Goal: Navigation & Orientation: Find specific page/section

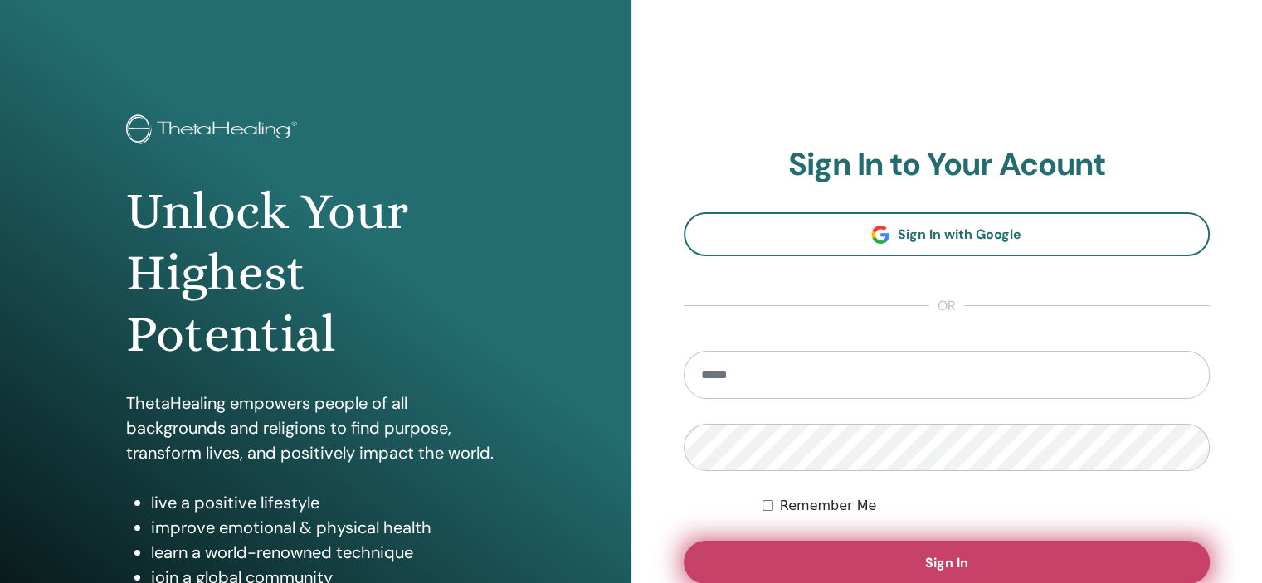
type input "**********"
click at [965, 567] on span "Sign In" at bounding box center [946, 562] width 43 height 17
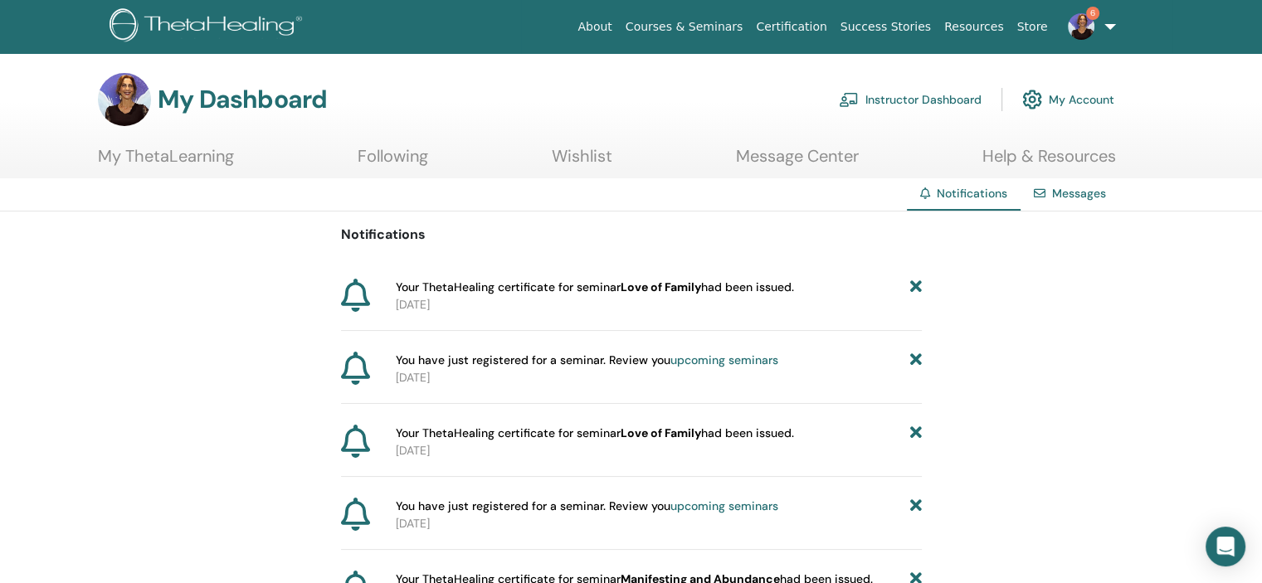
click at [1080, 102] on link "My Account" at bounding box center [1068, 99] width 92 height 37
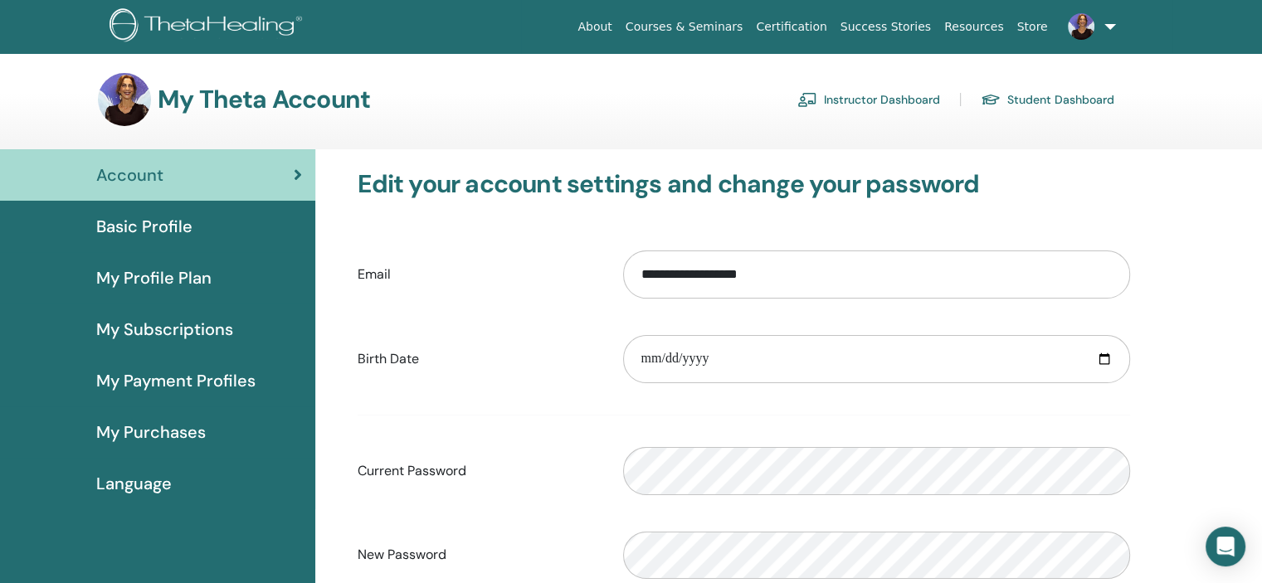
click at [162, 275] on span "My Profile Plan" at bounding box center [153, 277] width 115 height 25
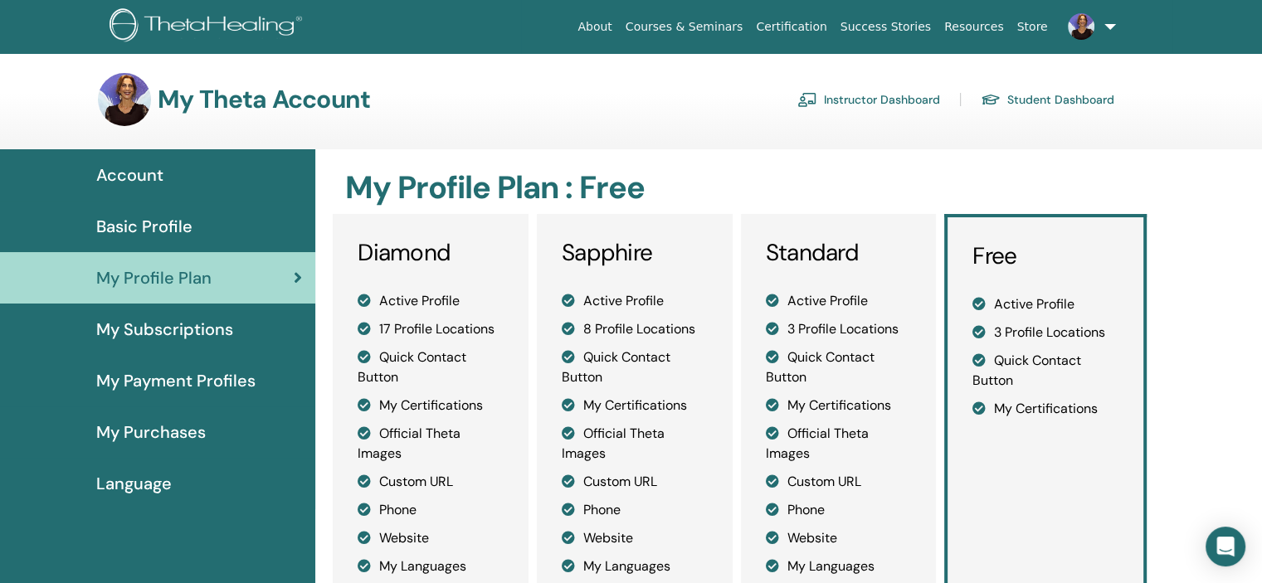
click at [868, 97] on link "Instructor Dashboard" at bounding box center [868, 99] width 143 height 27
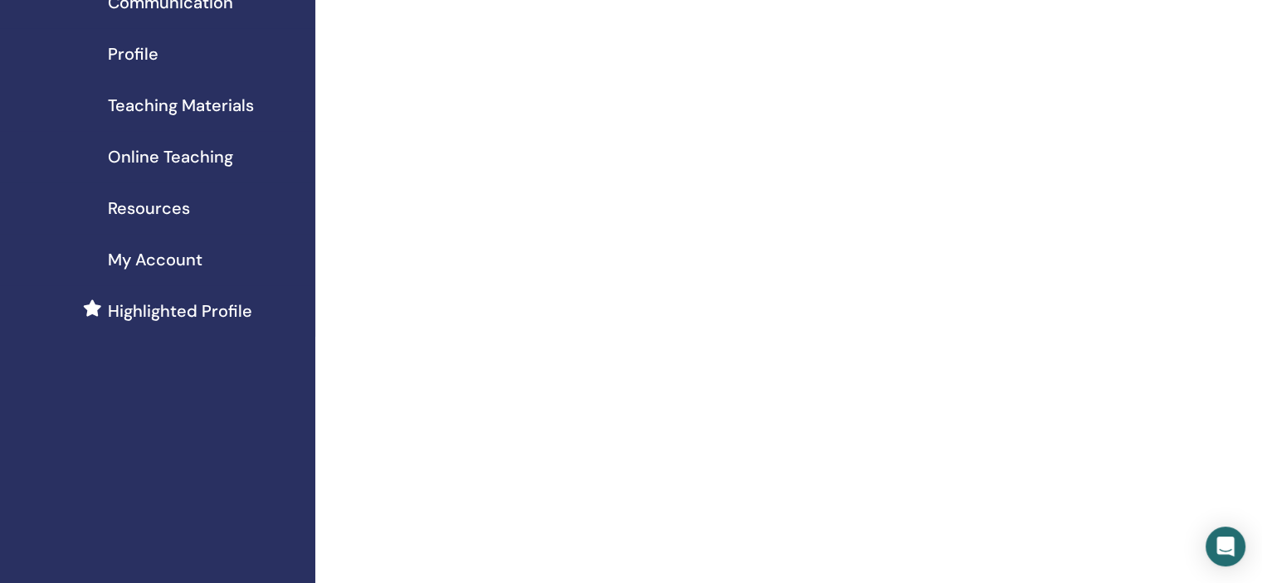
scroll to position [166, 0]
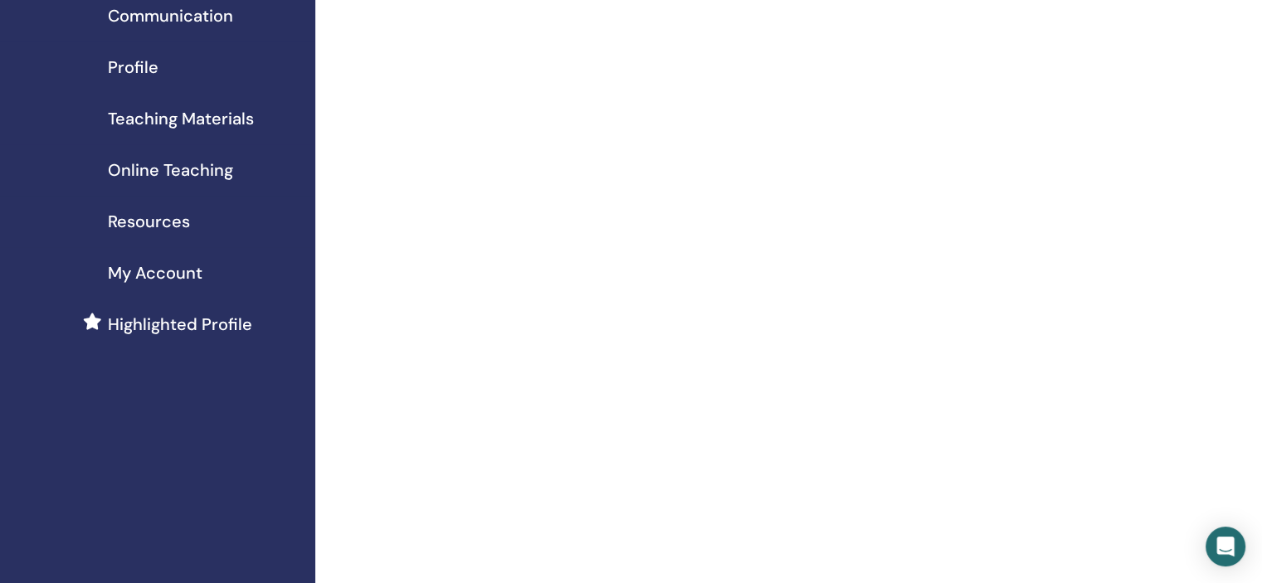
click at [173, 279] on span "My Account" at bounding box center [155, 273] width 95 height 25
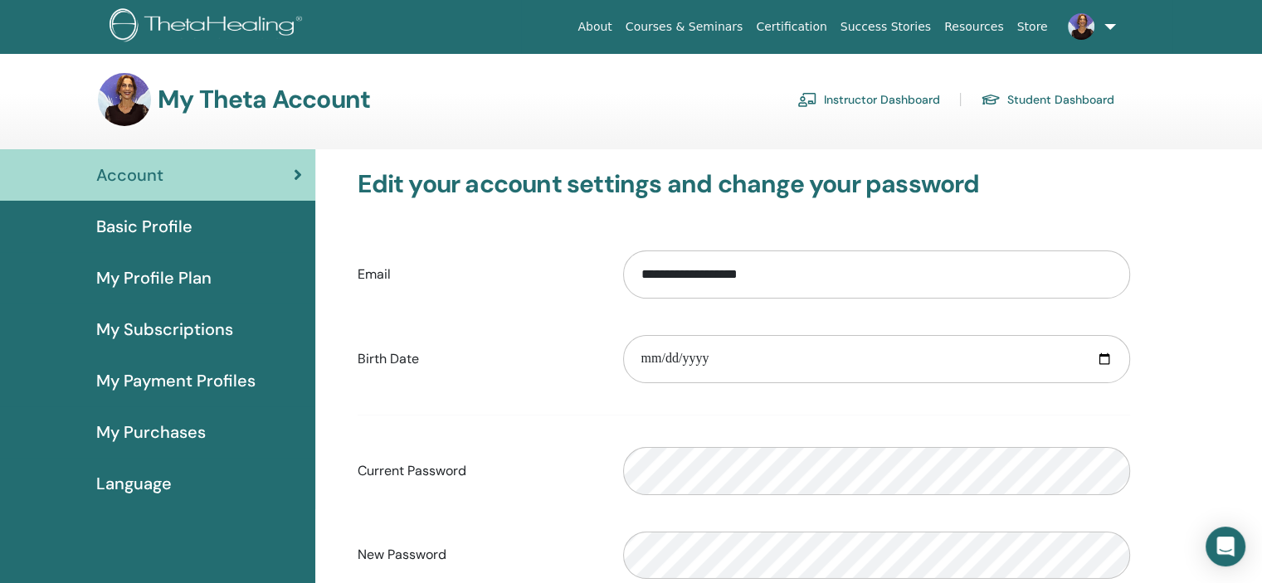
click at [303, 174] on link "Account" at bounding box center [157, 174] width 315 height 51
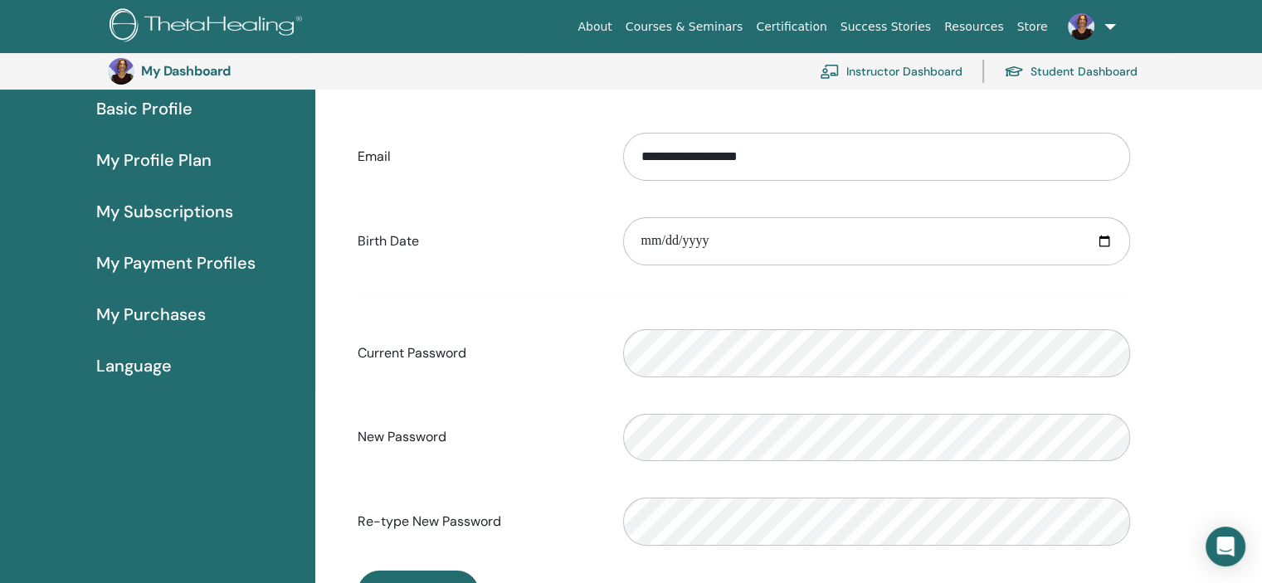
scroll to position [202, 0]
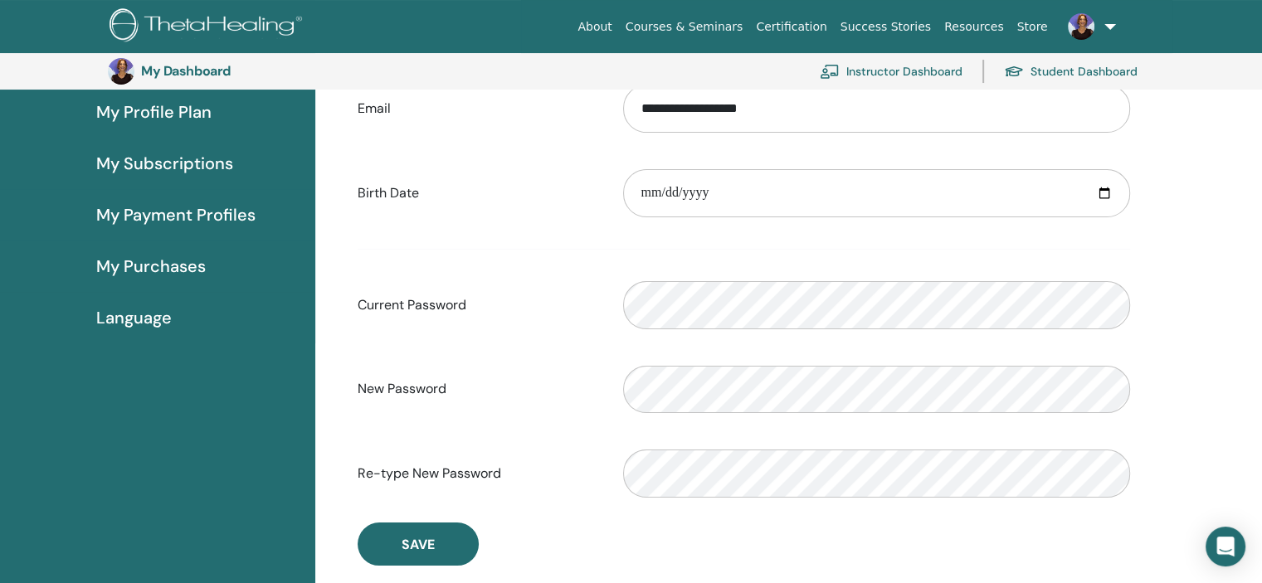
click at [156, 261] on span "My Purchases" at bounding box center [151, 266] width 110 height 25
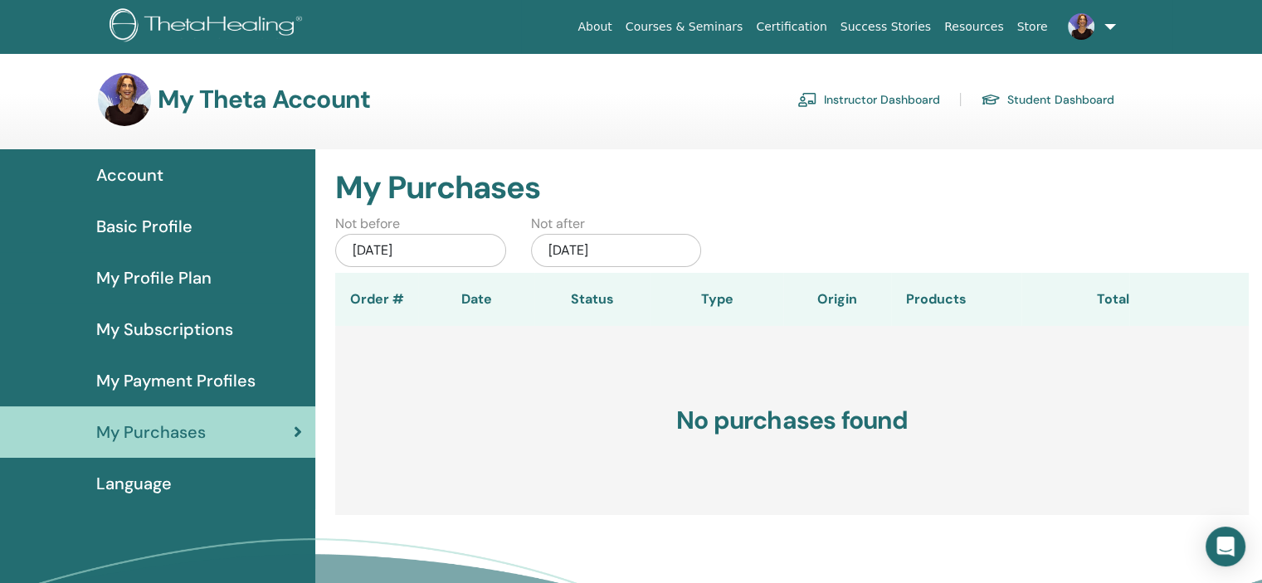
click at [173, 275] on span "My Profile Plan" at bounding box center [153, 277] width 115 height 25
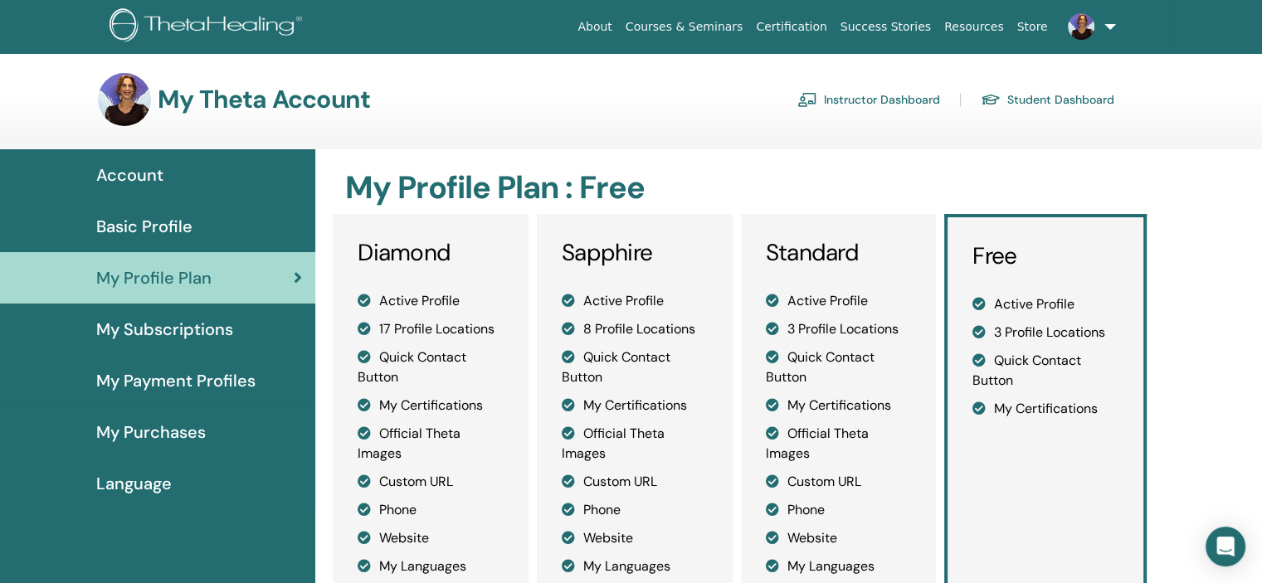
click at [172, 225] on span "Basic Profile" at bounding box center [144, 226] width 96 height 25
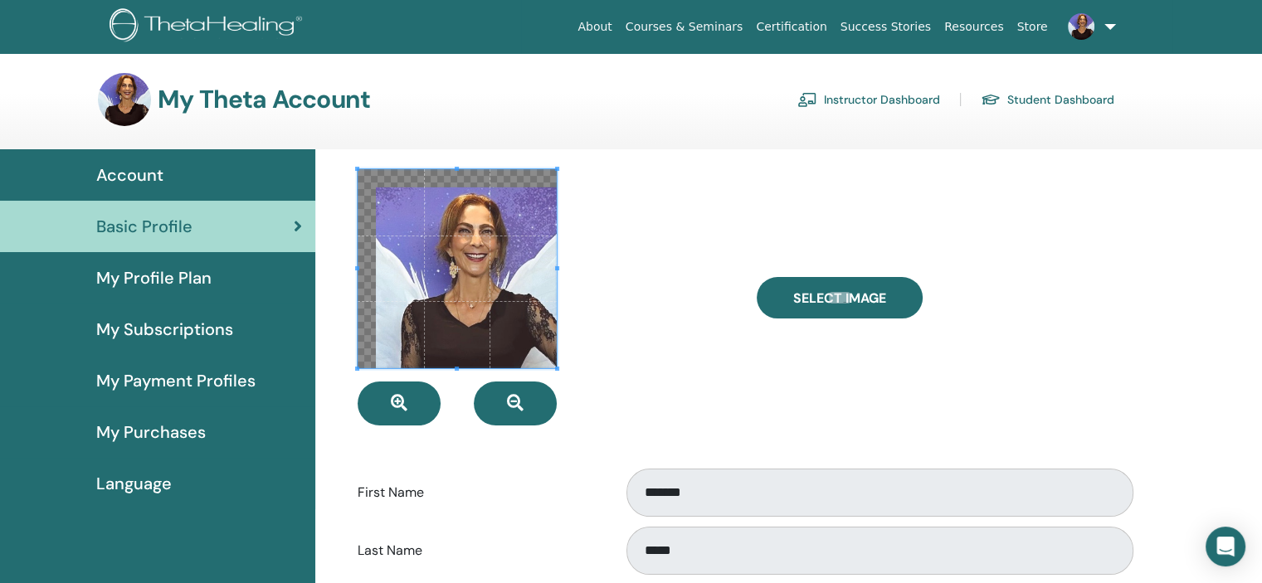
click at [149, 175] on span "Account" at bounding box center [129, 175] width 67 height 25
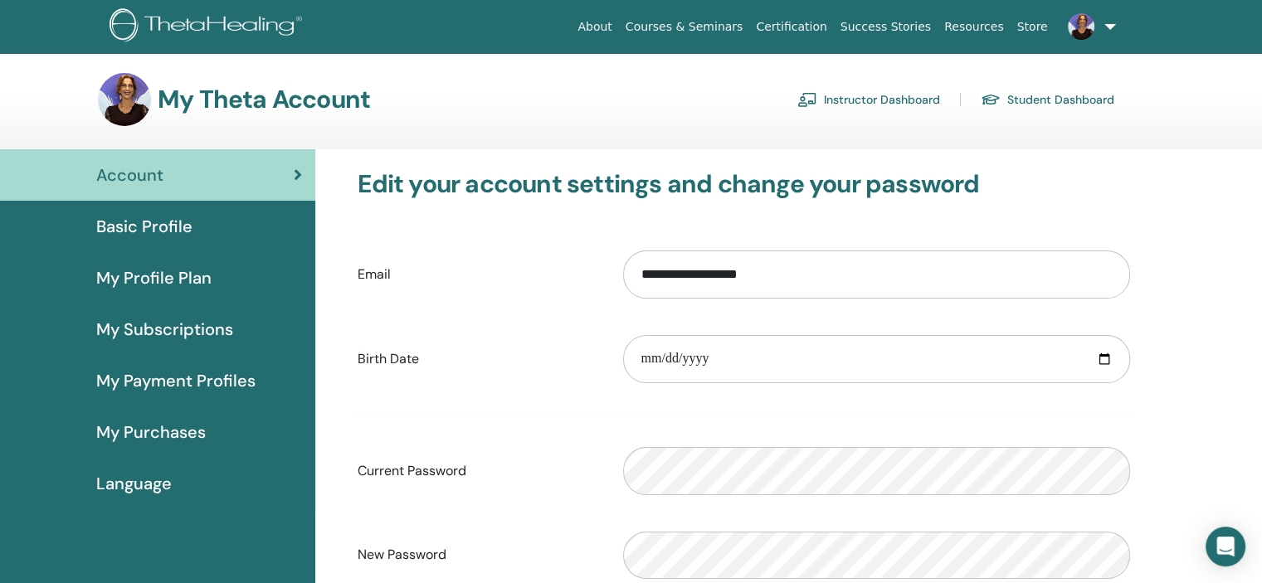
click at [1035, 96] on link "Student Dashboard" at bounding box center [1048, 99] width 134 height 27
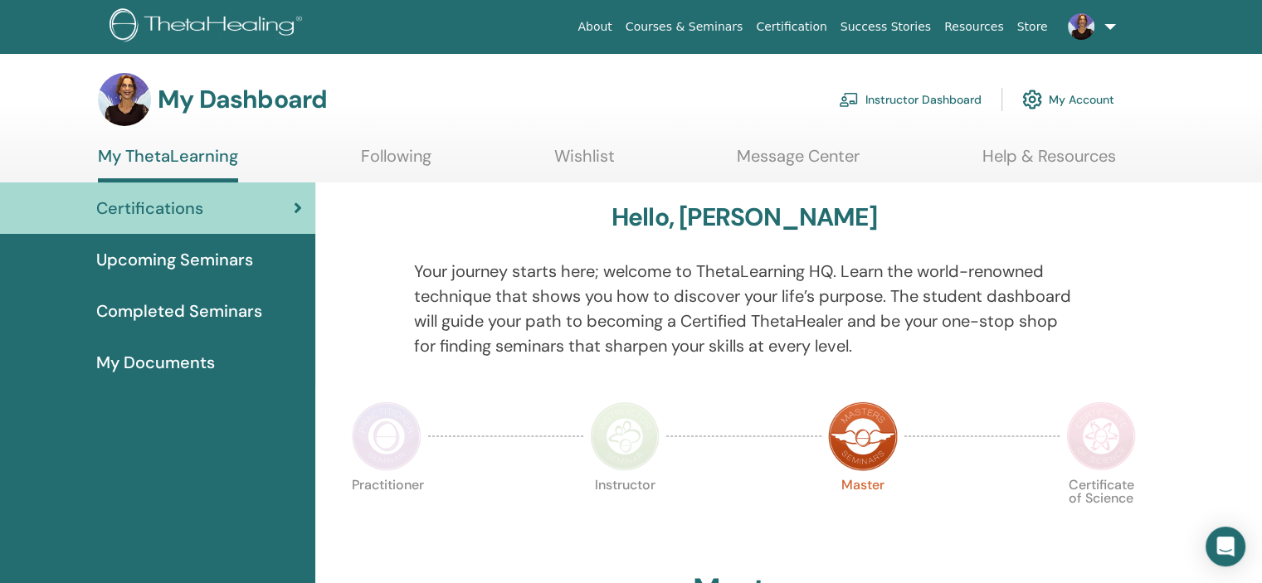
click at [378, 154] on link "Following" at bounding box center [396, 162] width 71 height 32
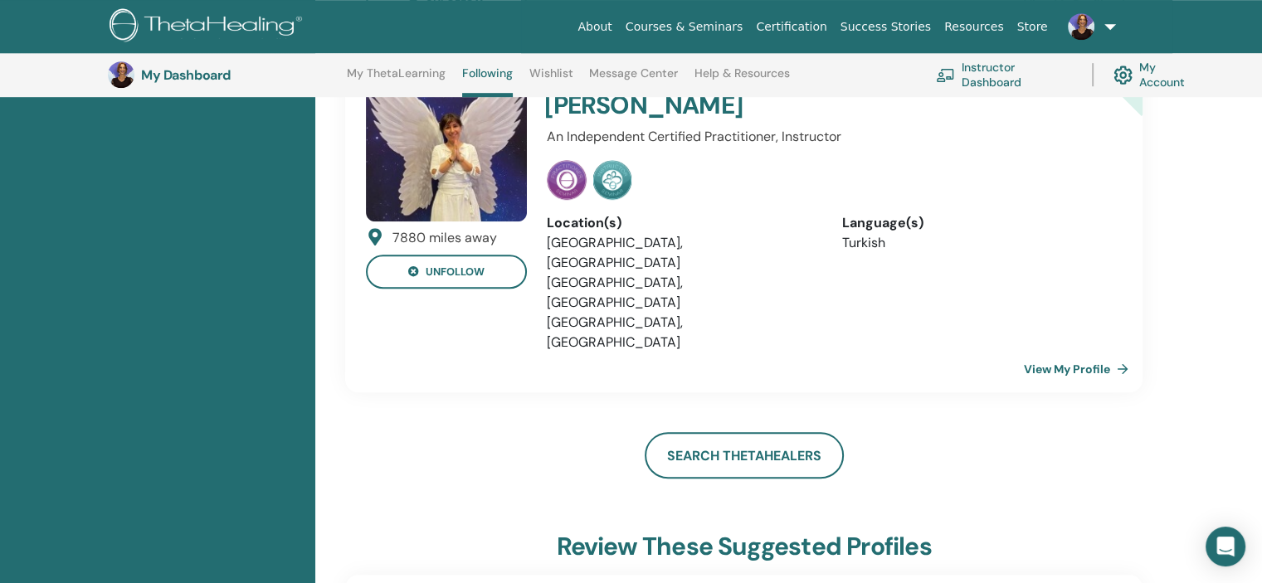
scroll to position [1039, 0]
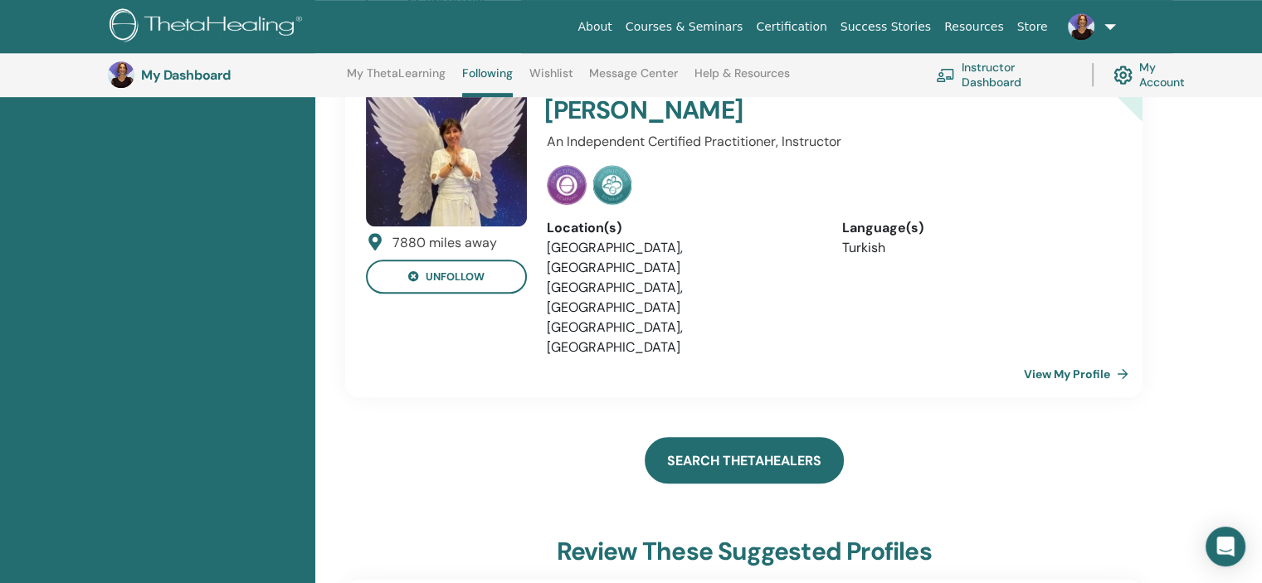
click at [714, 437] on link "Search ThetaHealers" at bounding box center [744, 460] width 199 height 46
